Goal: Unclear

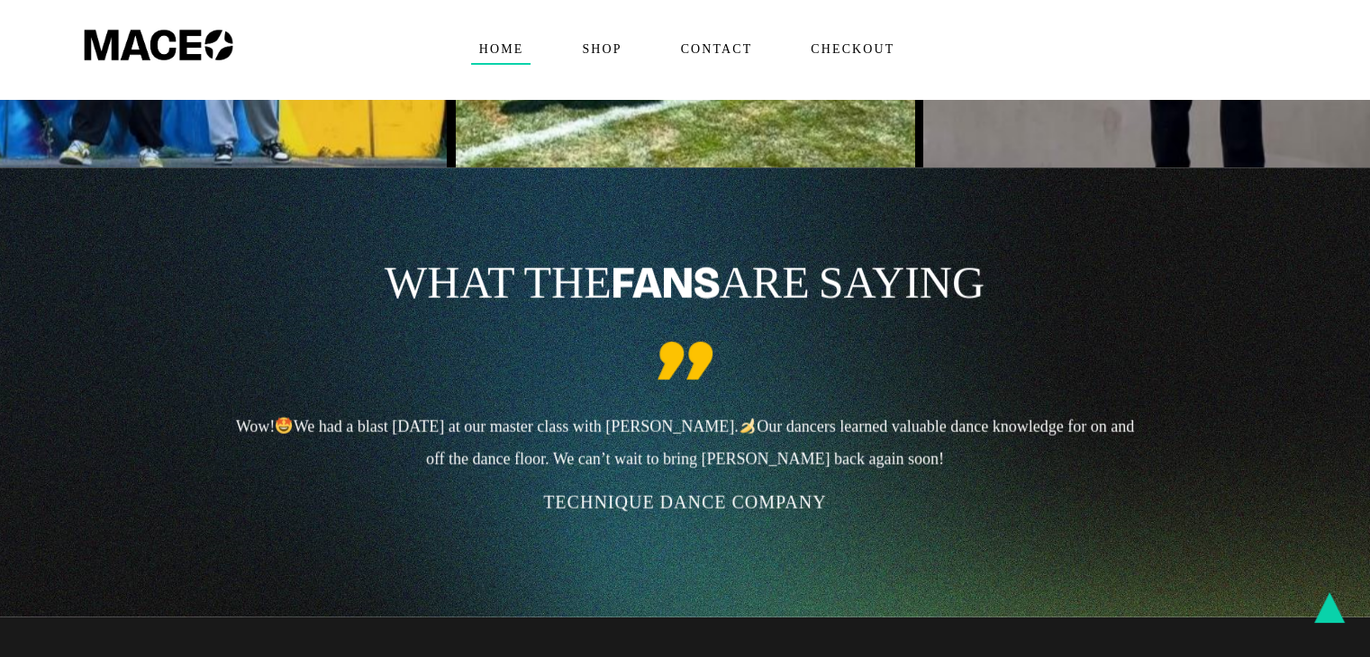
scroll to position [4413, 0]
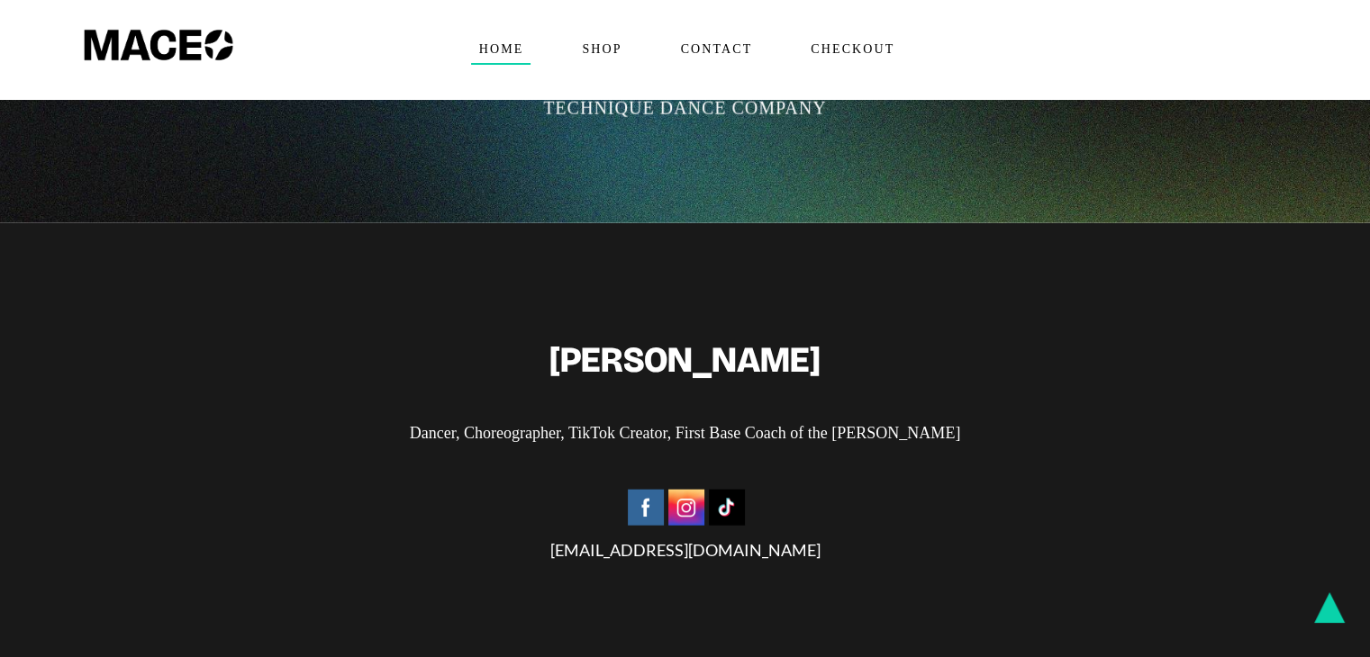
drag, startPoint x: 721, startPoint y: 435, endPoint x: 729, endPoint y: 451, distance: 18.1
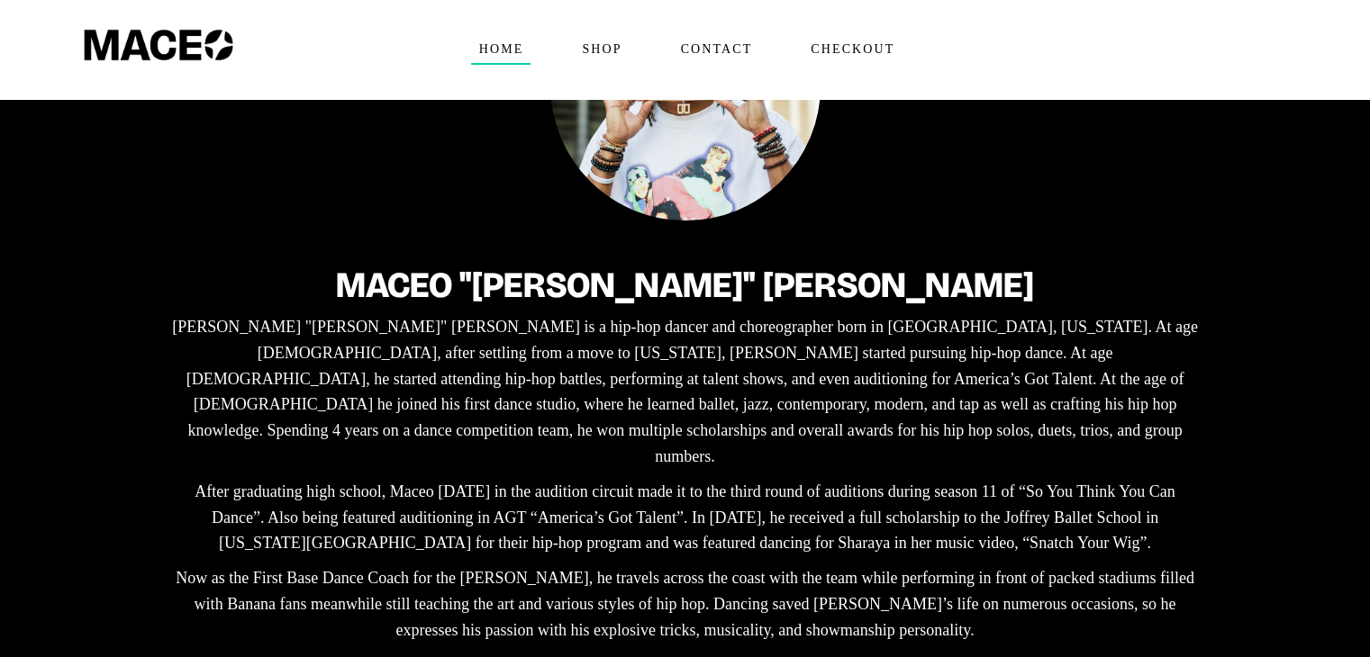
scroll to position [360, 0]
